Goal: Task Accomplishment & Management: Manage account settings

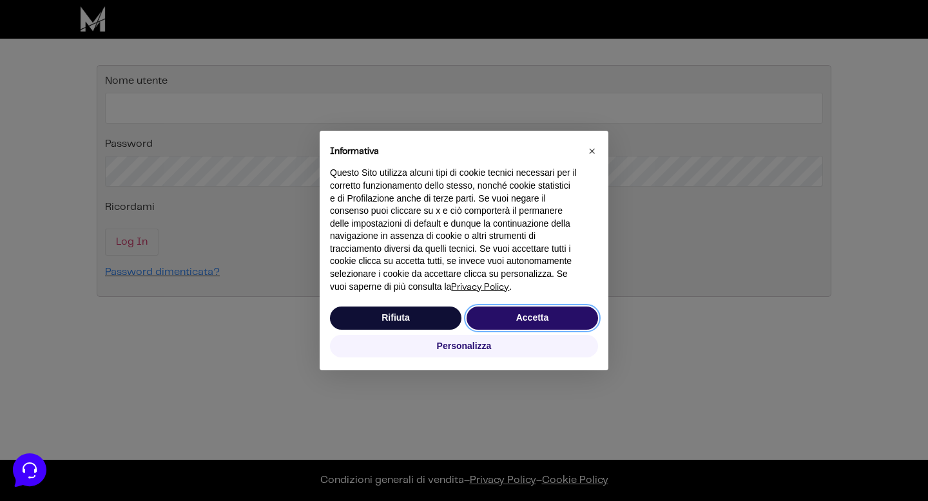
click at [555, 318] on button "Accetta" at bounding box center [531, 318] width 131 height 23
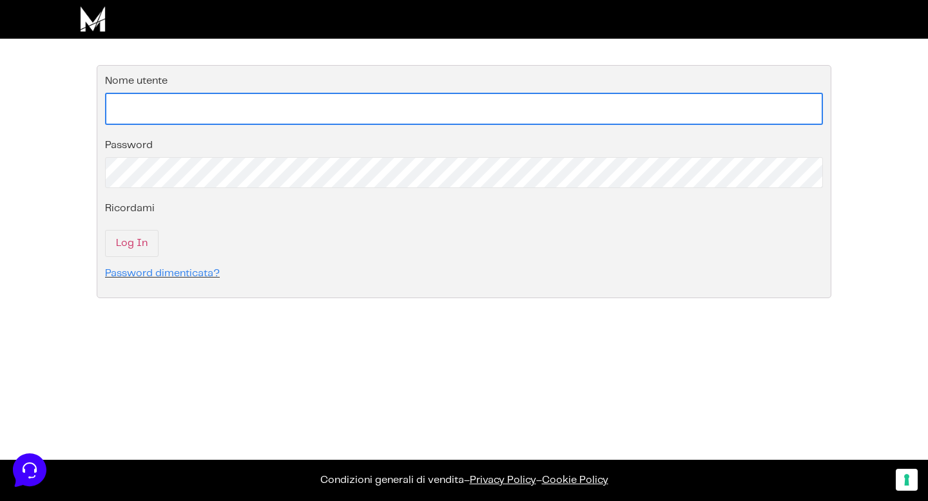
click at [551, 122] on input "Nome utente" at bounding box center [464, 109] width 718 height 32
type input "ariannasorrisodubai@gmail.com"
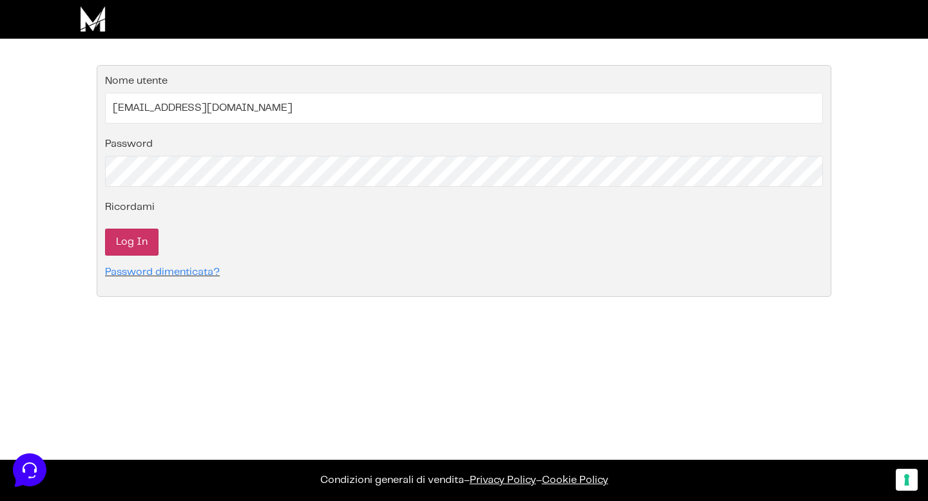
click at [144, 238] on input "Log In" at bounding box center [131, 242] width 53 height 27
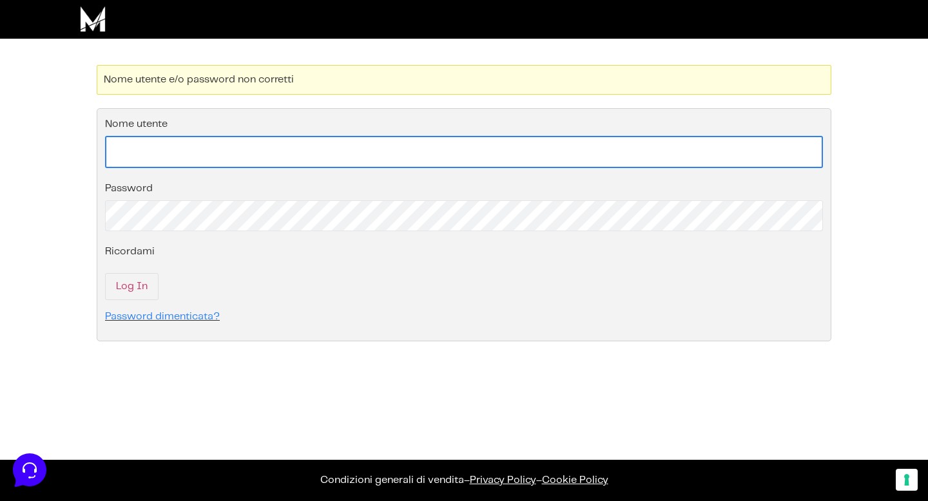
click at [237, 144] on input "Nome utente" at bounding box center [464, 152] width 718 height 32
type input "ariannasorrisodubai@gmail.com"
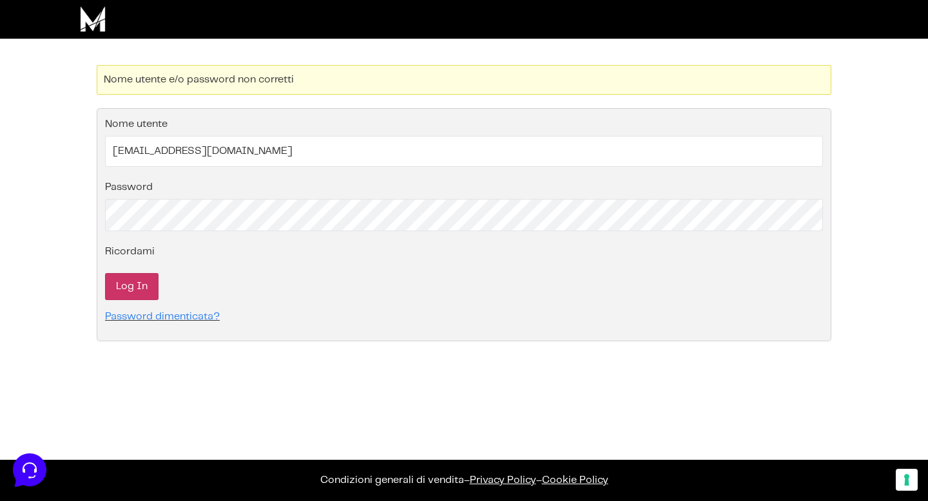
click at [119, 282] on input "Log In" at bounding box center [131, 286] width 53 height 27
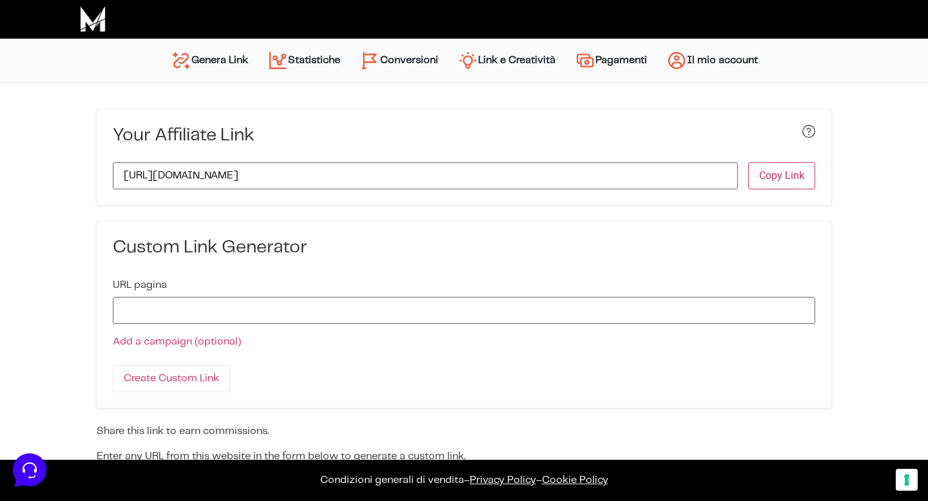
click at [216, 60] on link "Genera Link" at bounding box center [209, 60] width 97 height 31
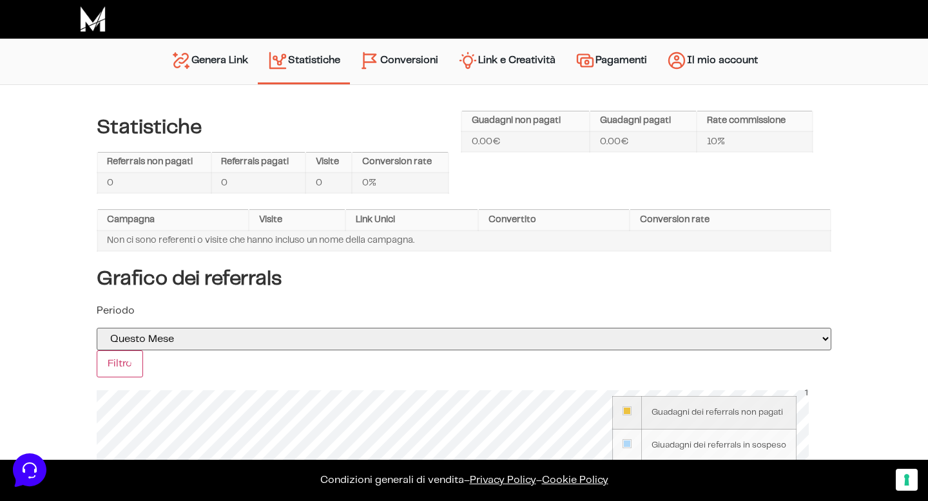
click at [390, 64] on link "Conversioni" at bounding box center [399, 61] width 98 height 33
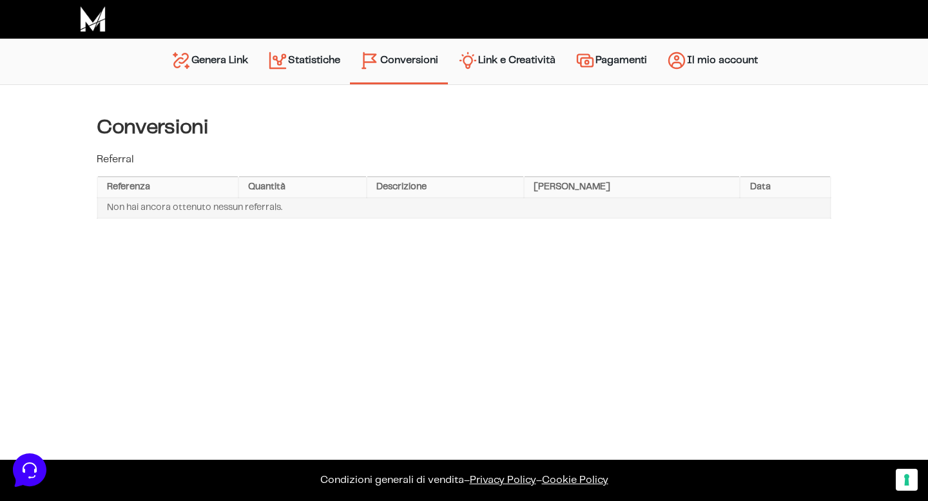
click at [506, 61] on link "Link e Creatività" at bounding box center [506, 61] width 117 height 33
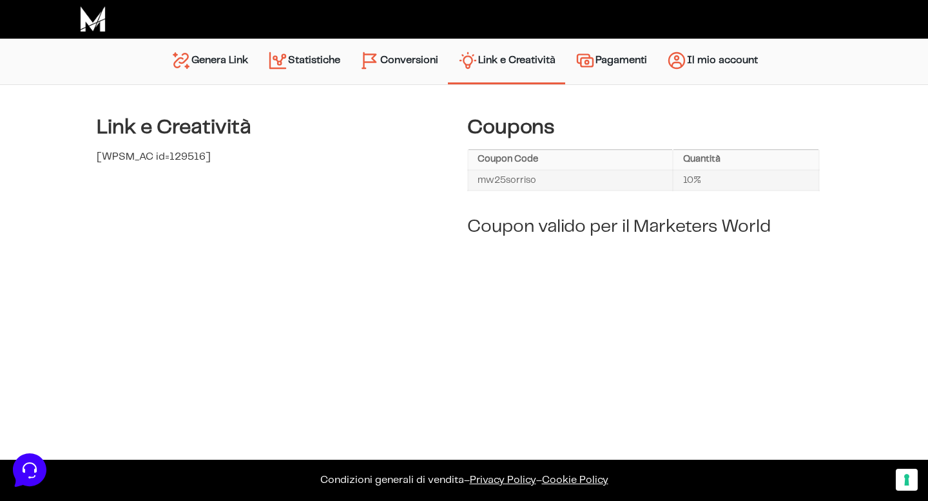
click at [618, 66] on link "Pagamenti" at bounding box center [610, 61] width 91 height 33
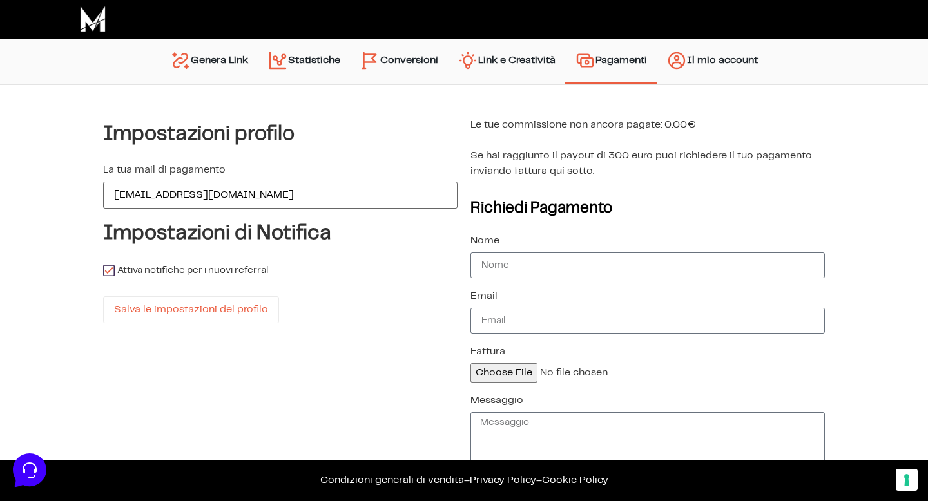
click at [698, 64] on link "Il mio account" at bounding box center [711, 61] width 111 height 33
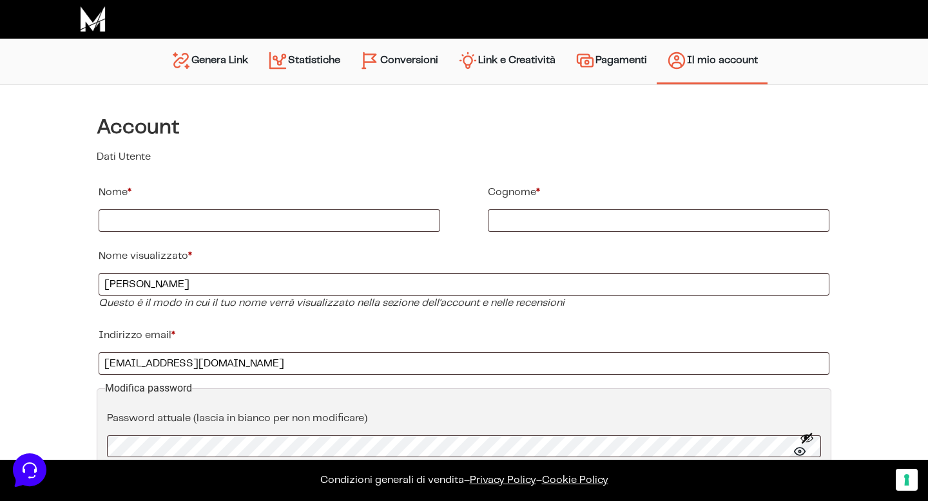
click at [220, 64] on link "Genera Link" at bounding box center [209, 61] width 97 height 33
